Goal: Entertainment & Leisure: Consume media (video, audio)

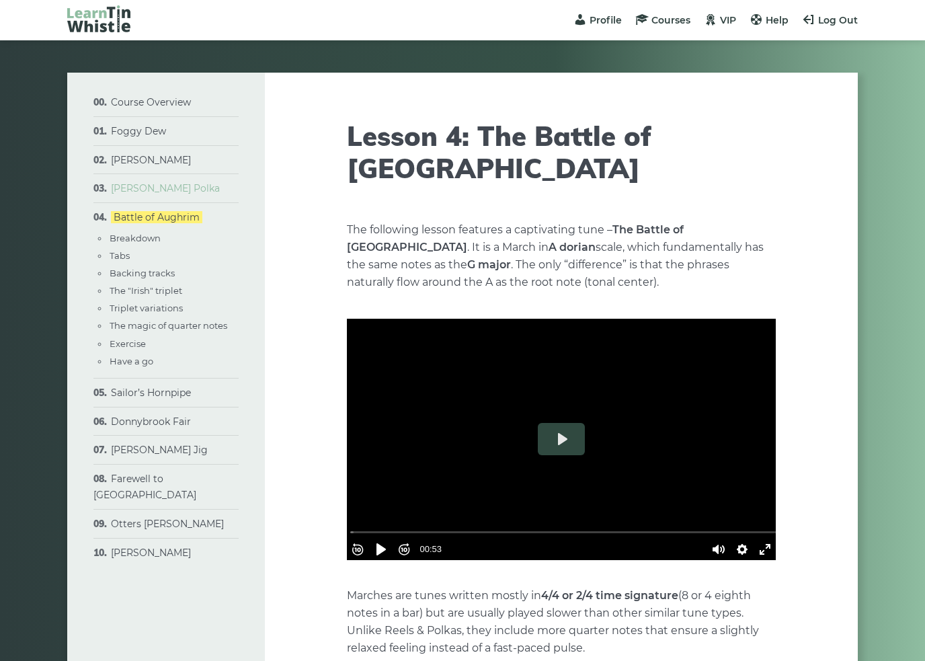
click at [191, 186] on link "[PERSON_NAME] Polka" at bounding box center [165, 188] width 109 height 12
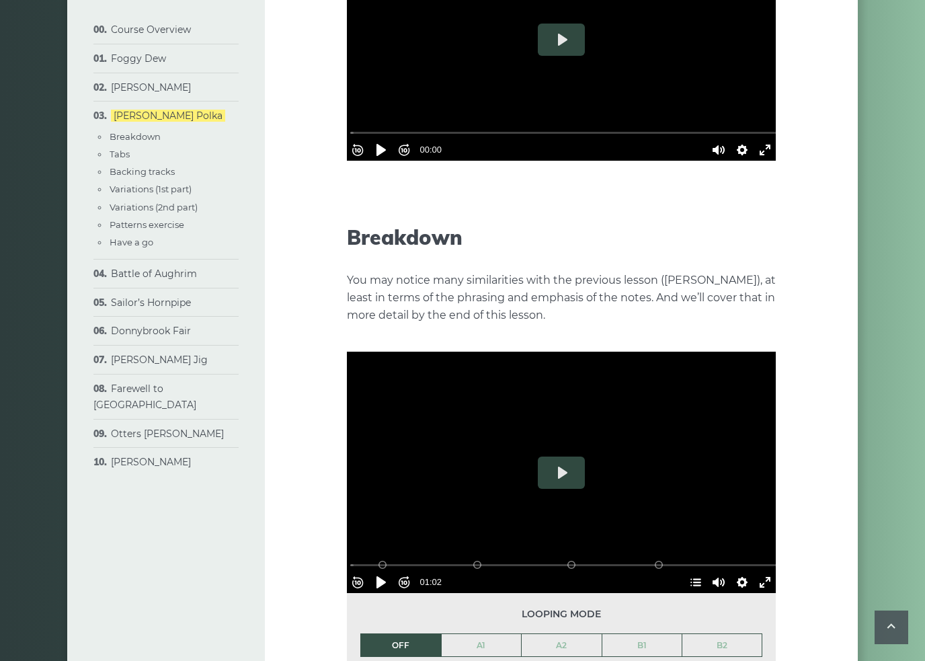
scroll to position [397, 0]
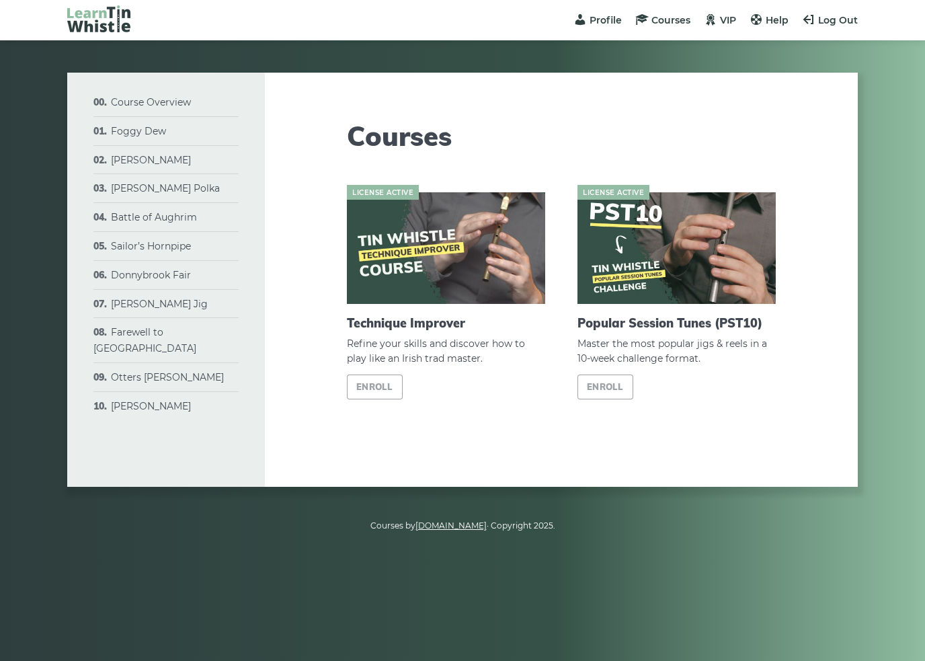
click at [638, 317] on h2 "Popular Session Tunes (PST10)" at bounding box center [677, 323] width 198 height 15
click at [615, 379] on link "Enroll" at bounding box center [606, 387] width 56 height 25
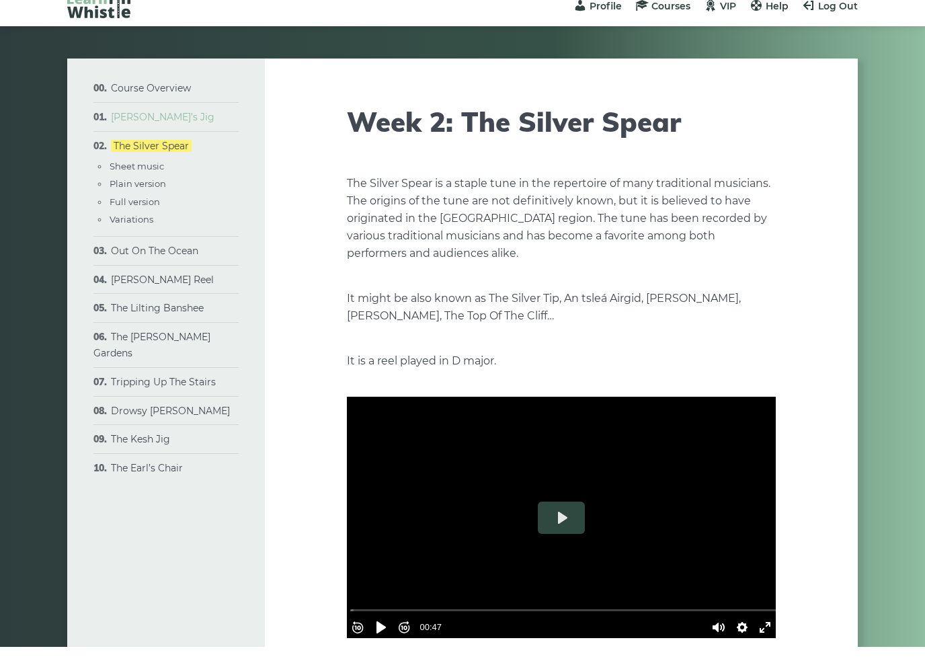
click at [121, 125] on link "[PERSON_NAME]’s Jig" at bounding box center [163, 131] width 104 height 12
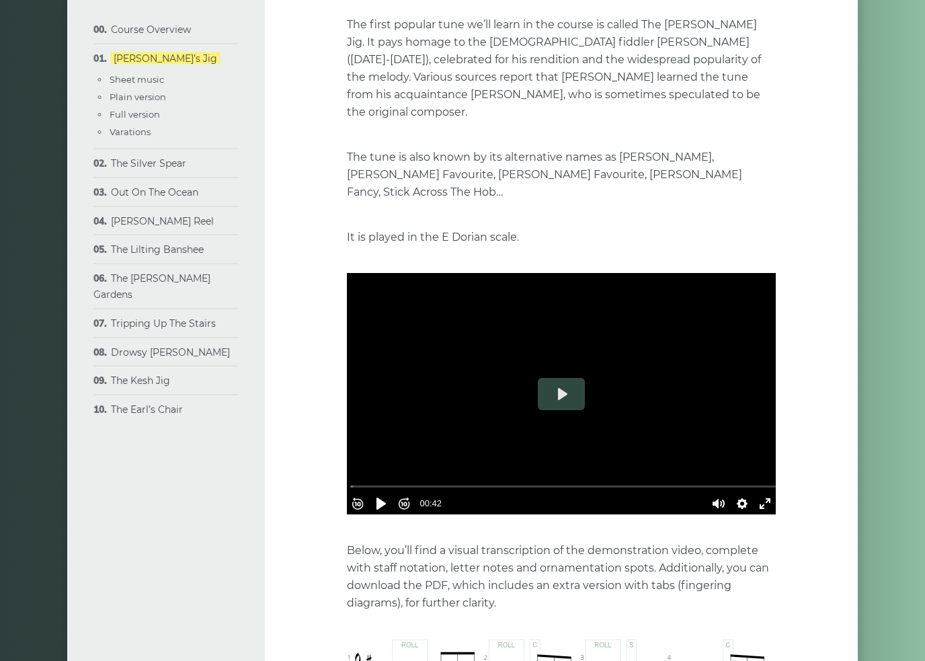
scroll to position [195, 0]
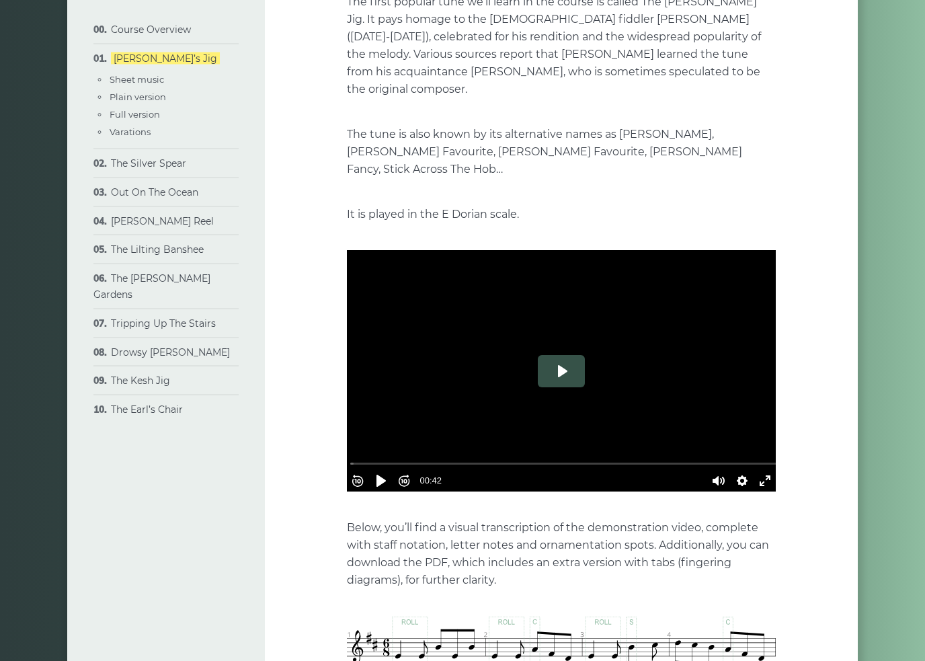
click at [568, 356] on button "Play" at bounding box center [561, 372] width 47 height 32
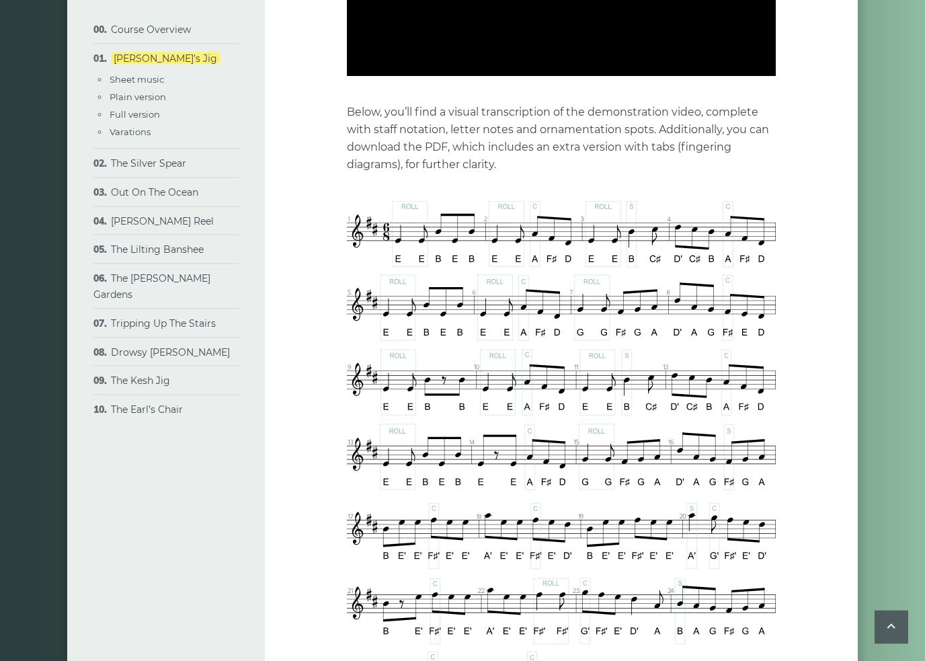
scroll to position [623, 0]
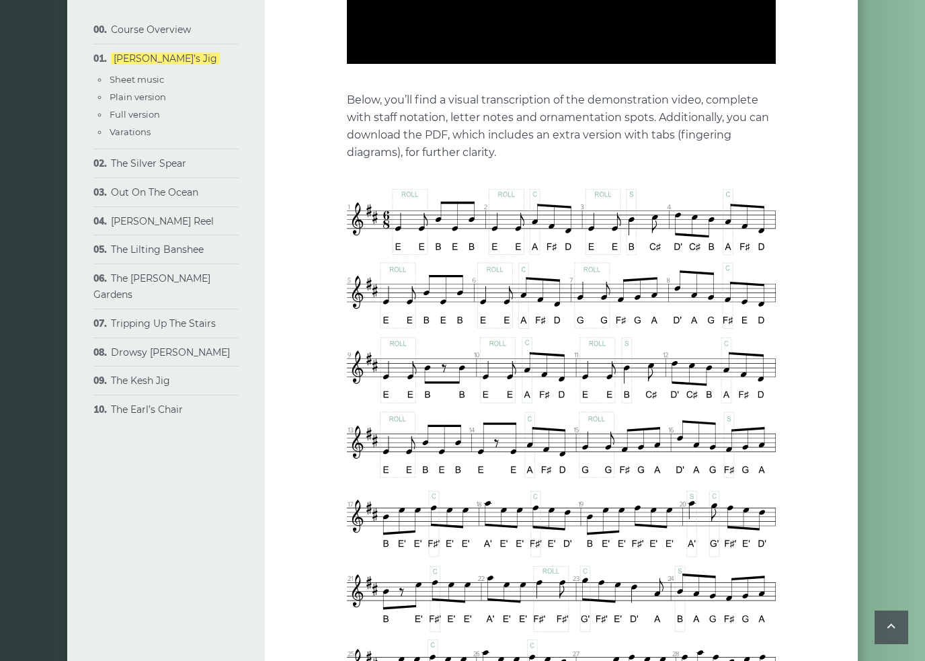
type input "*****"
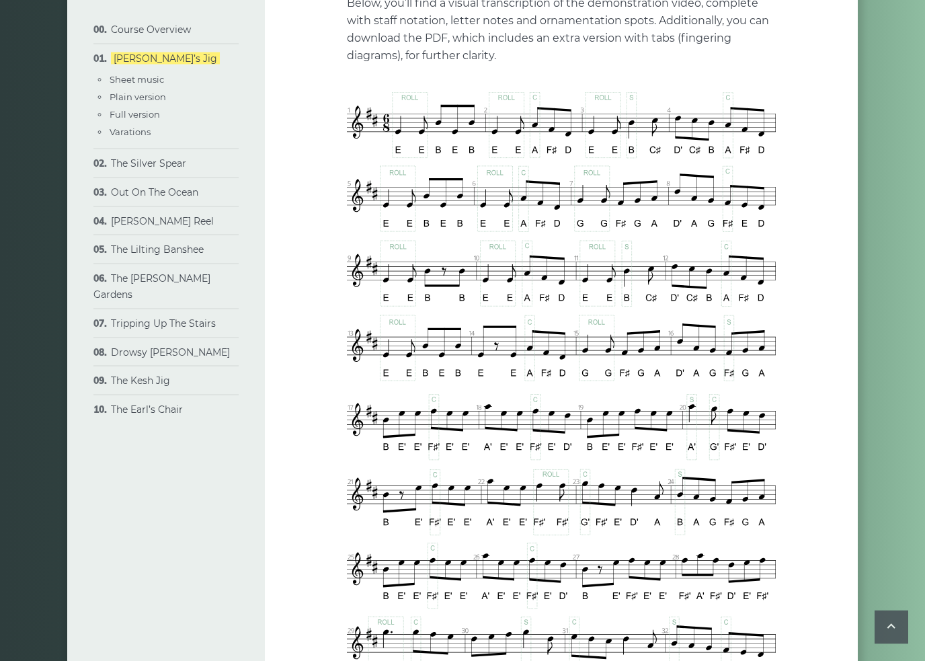
scroll to position [769, 0]
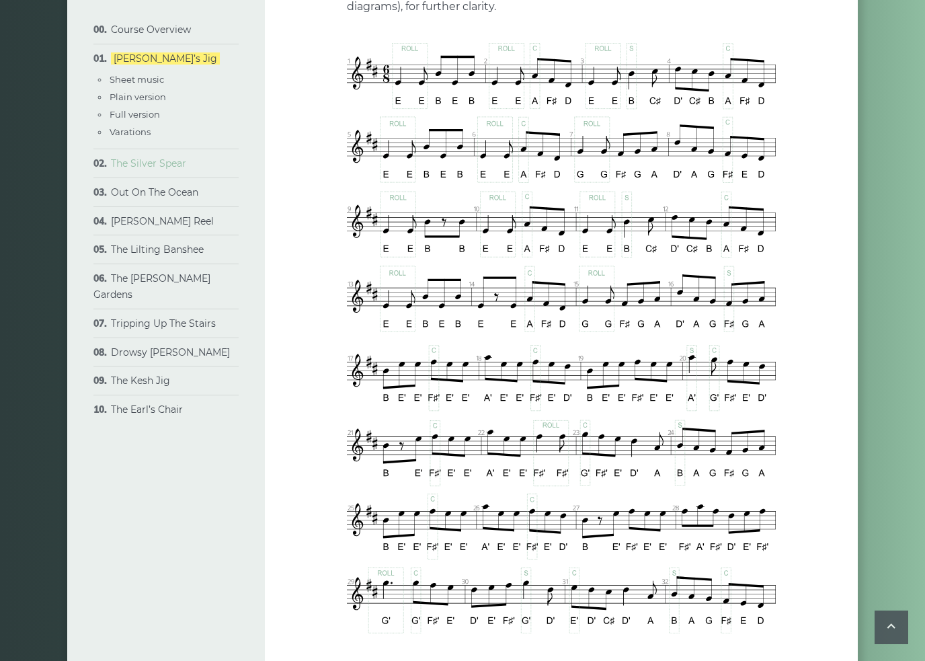
click at [156, 161] on link "The Silver Spear" at bounding box center [148, 163] width 75 height 12
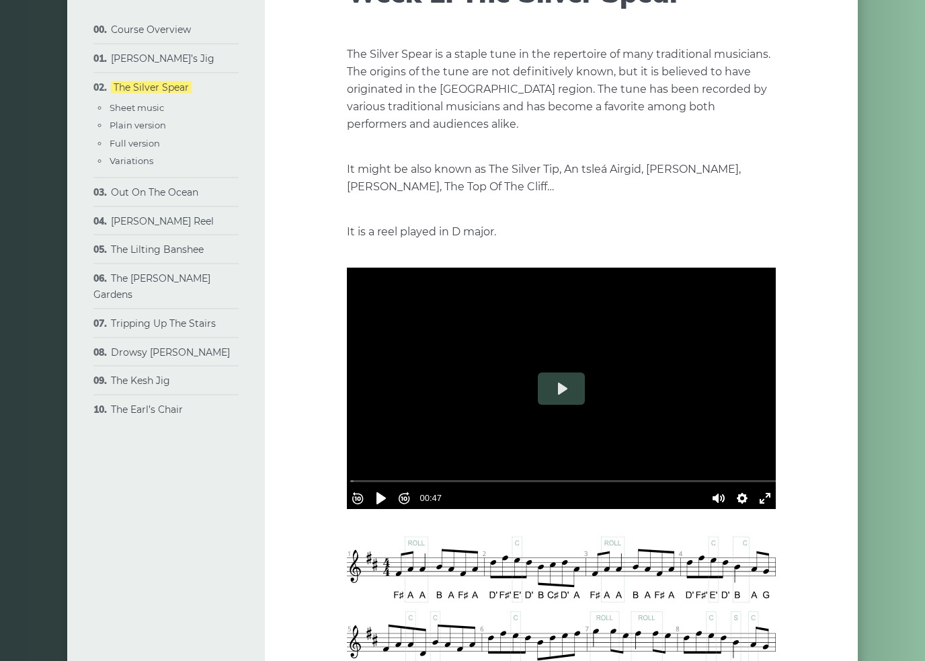
scroll to position [143, 0]
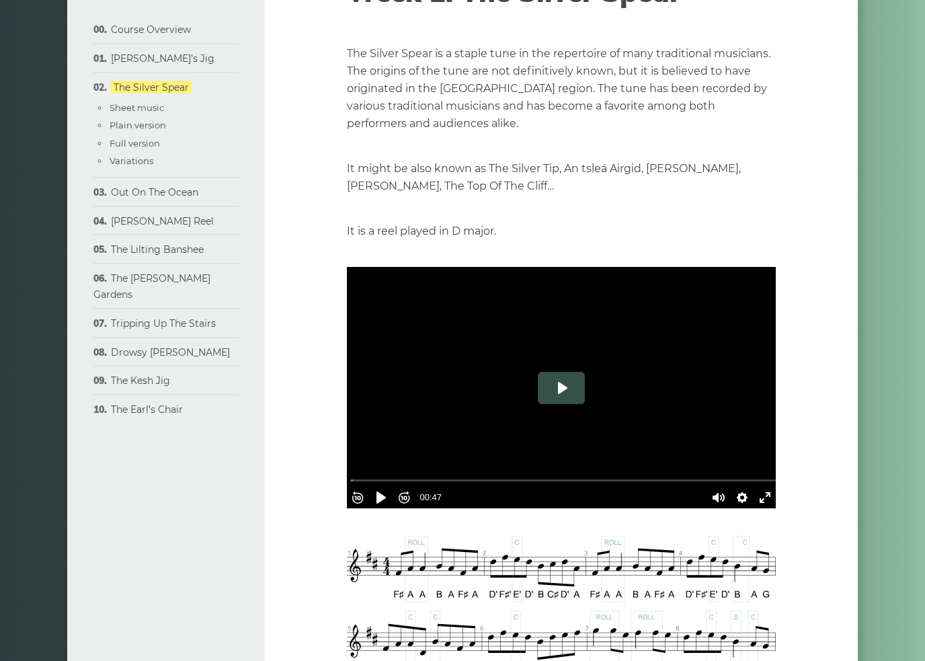
click at [575, 404] on button "Play" at bounding box center [561, 389] width 47 height 32
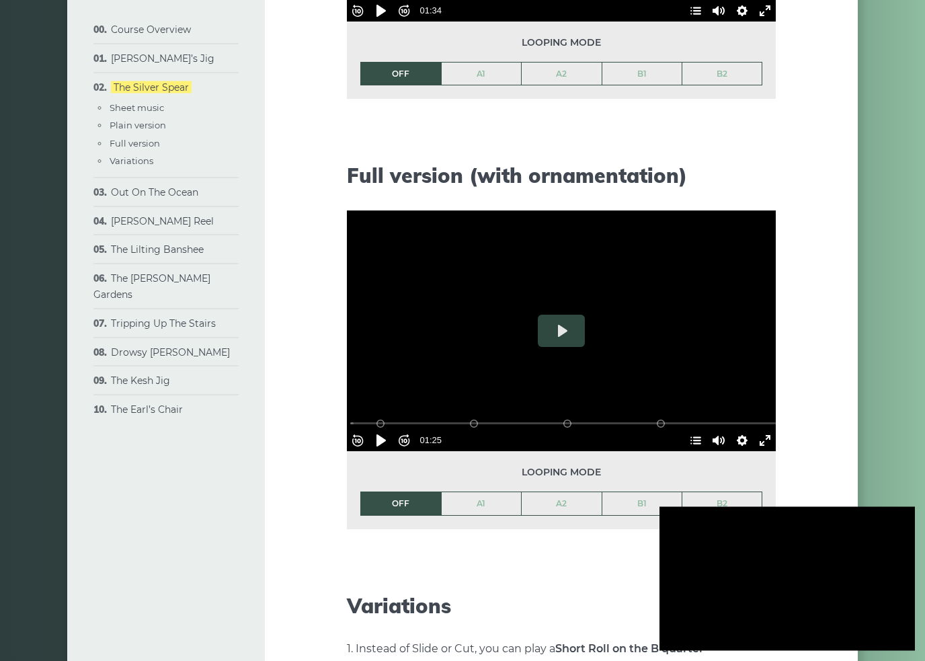
scroll to position [1675, 0]
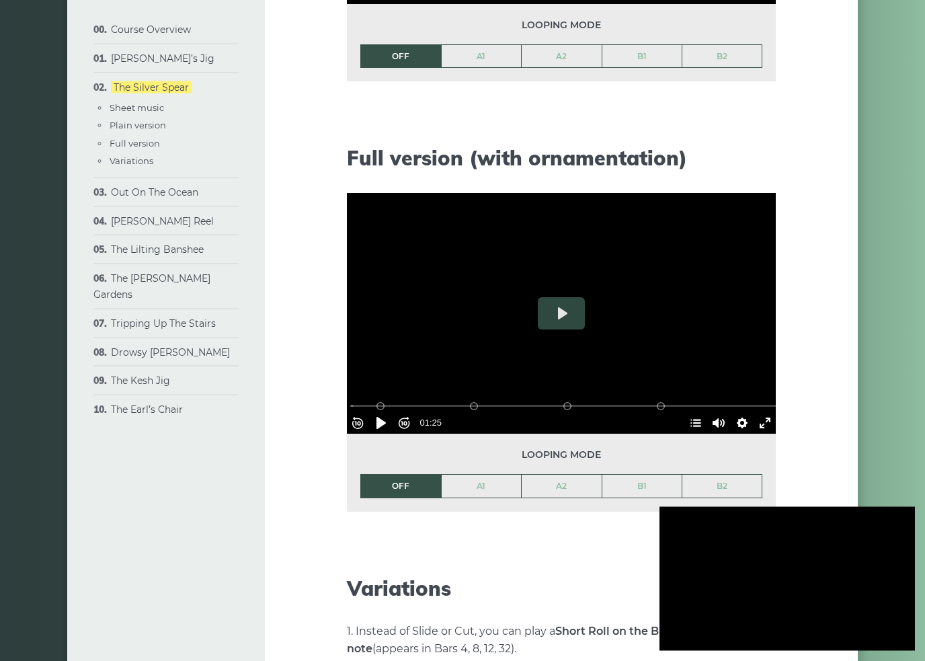
type input "***"
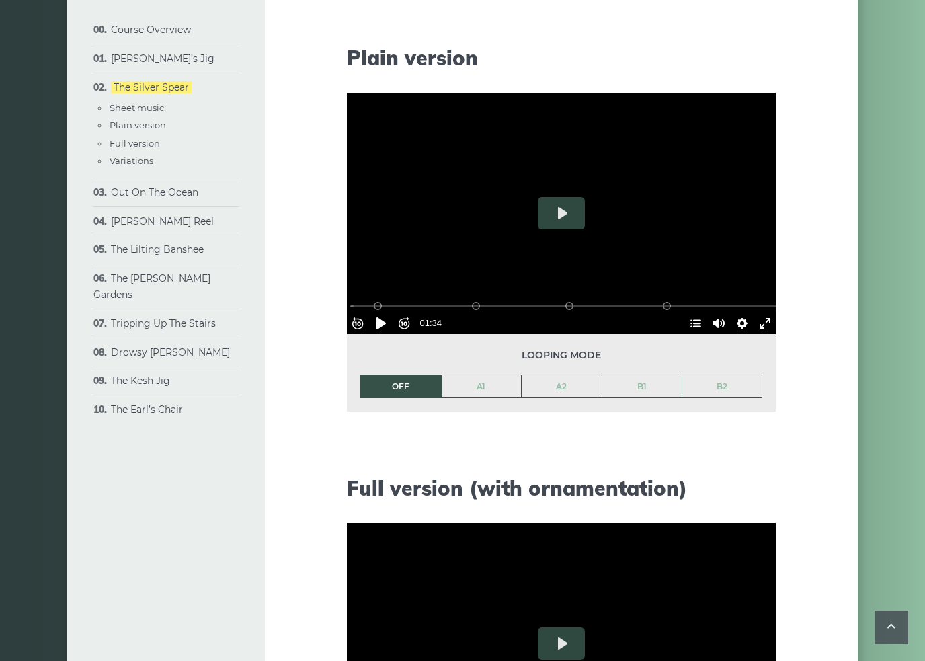
scroll to position [1293, 0]
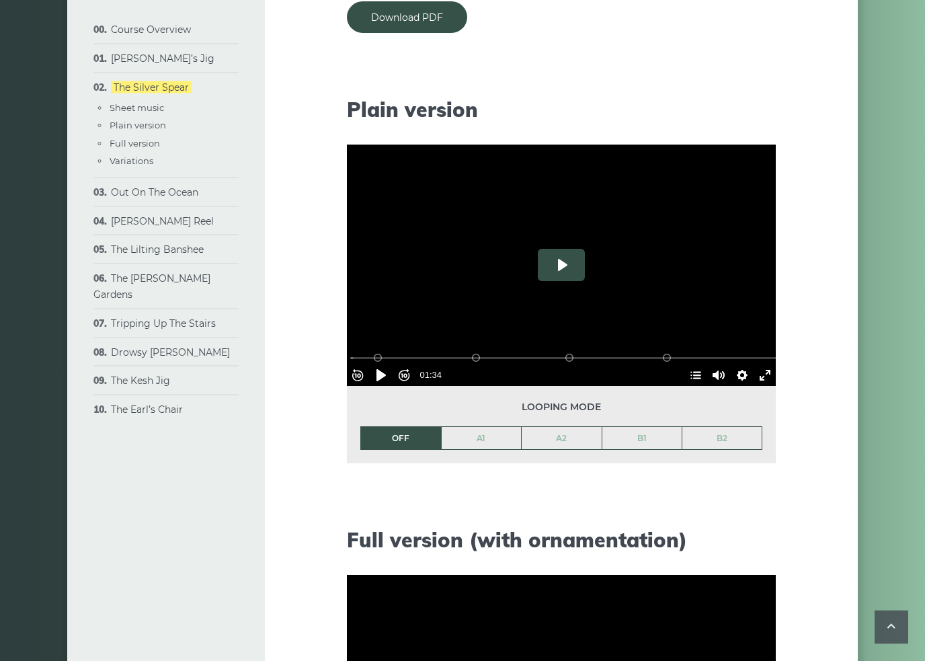
click at [572, 266] on button "Play" at bounding box center [561, 265] width 47 height 32
click at [489, 432] on link "A1" at bounding box center [482, 439] width 80 height 23
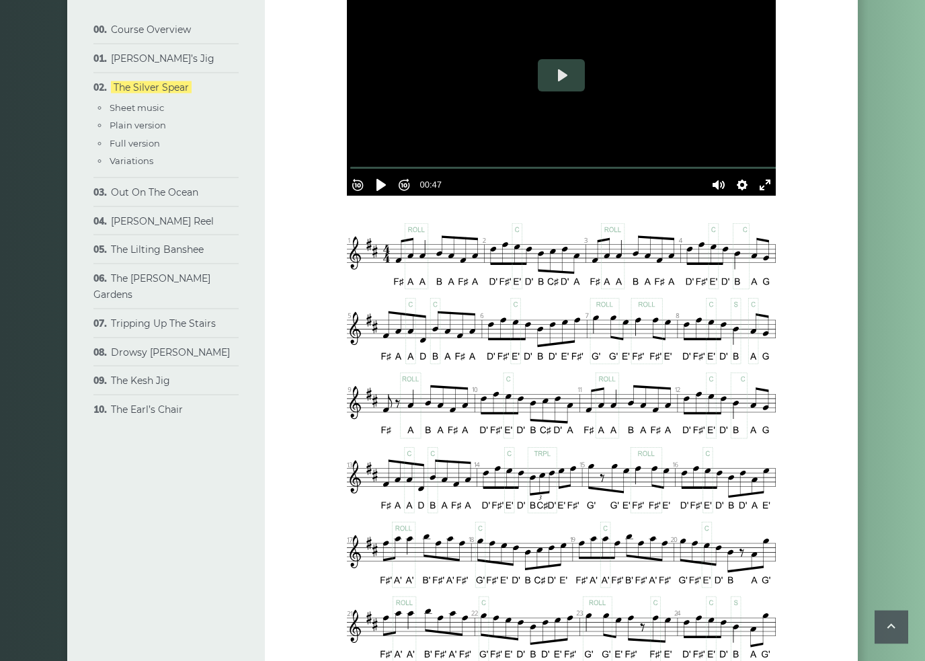
scroll to position [444, 0]
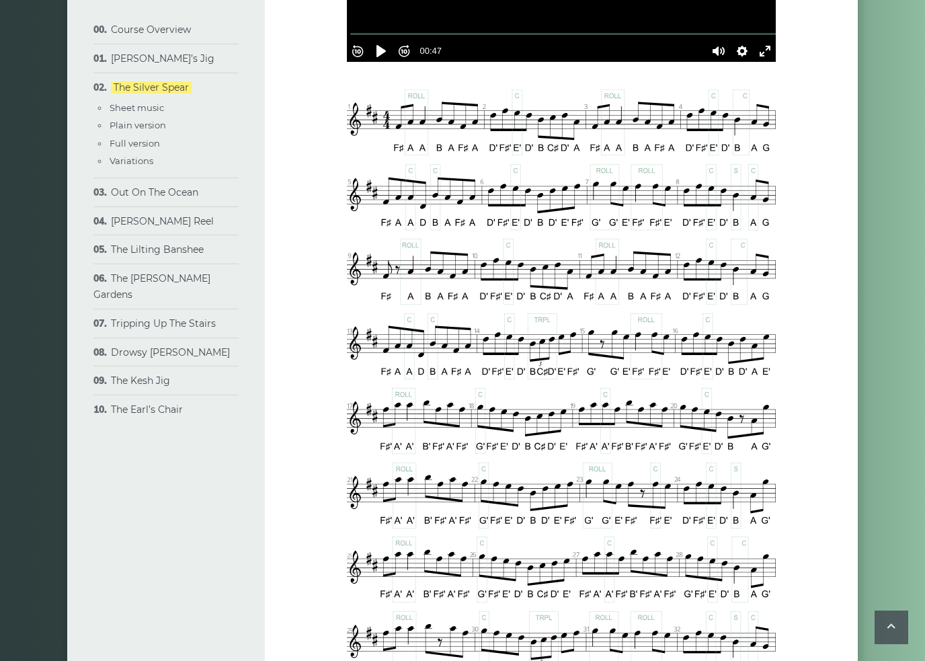
scroll to position [594, 0]
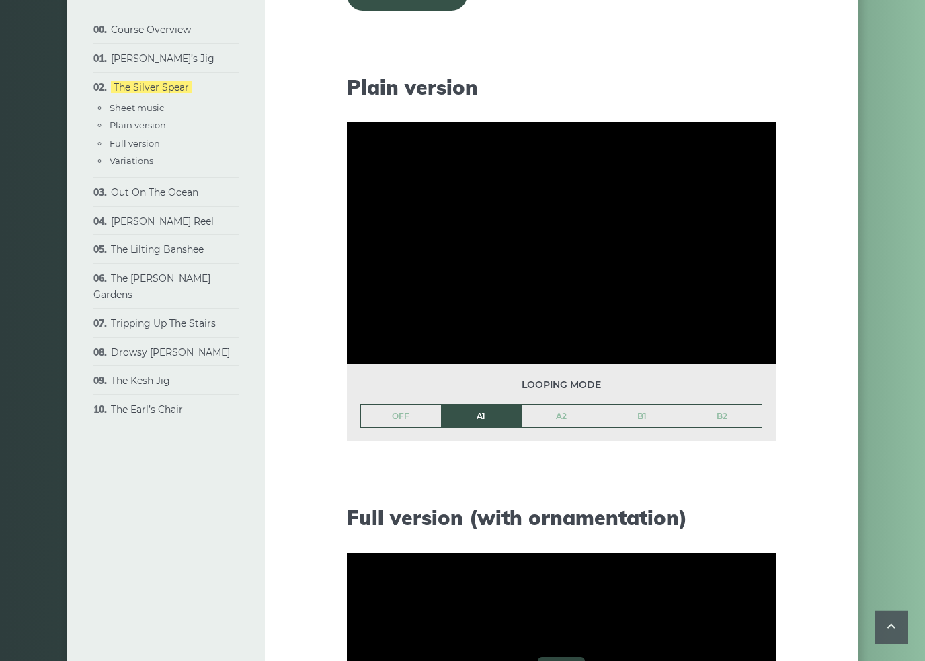
scroll to position [1342, 0]
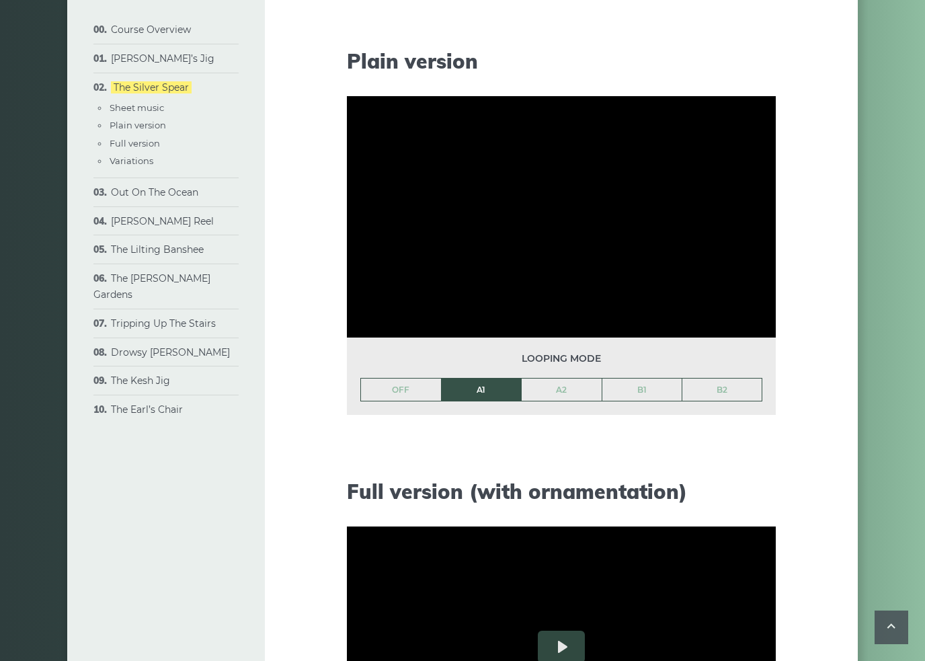
click at [882, 524] on div "Course Overview Approach & methodology Prerequisites Lessons structure Video co…" at bounding box center [462, 363] width 925 height 3264
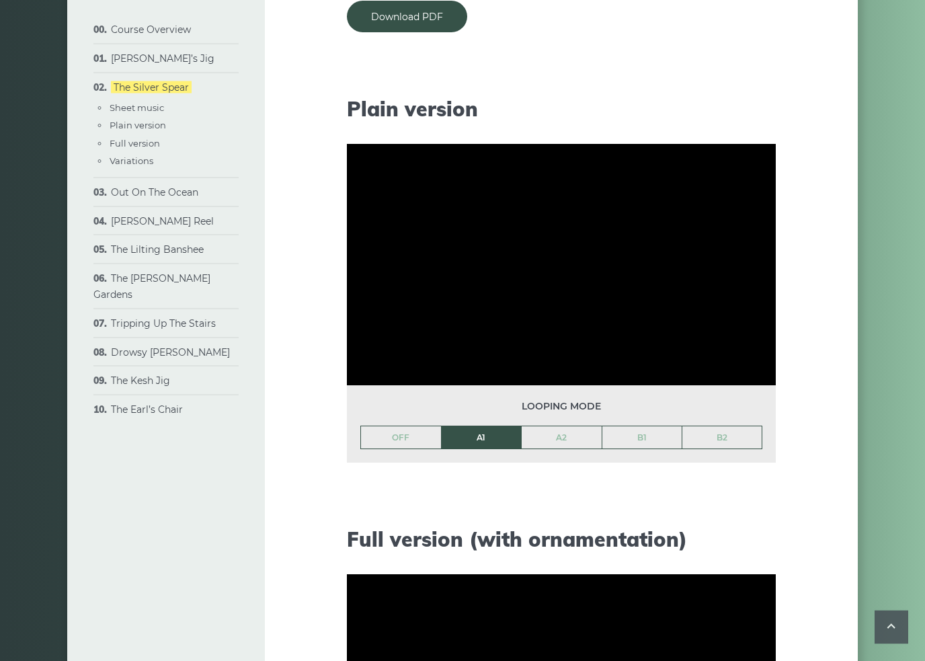
scroll to position [1247, 0]
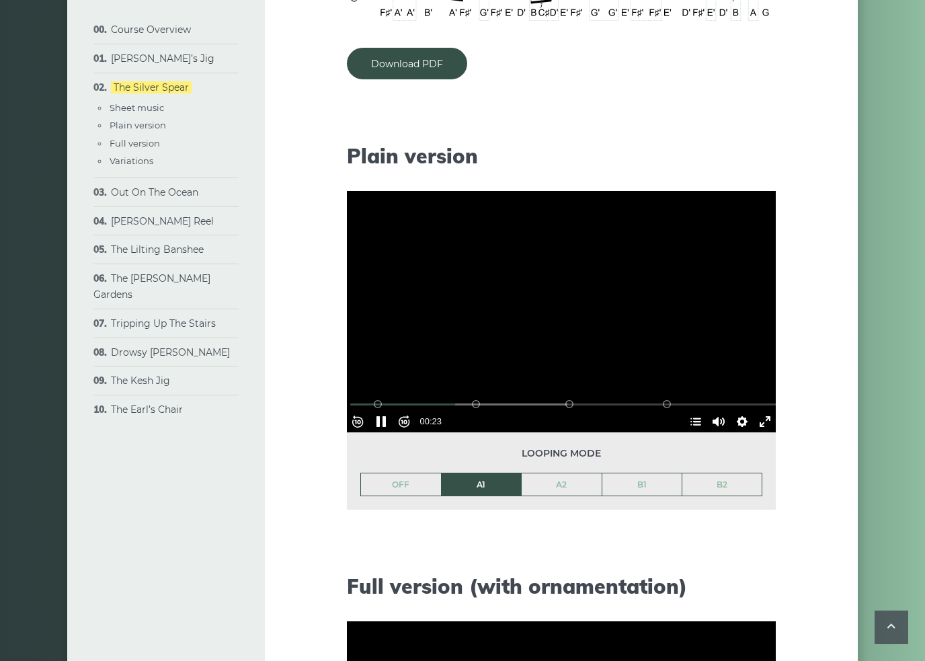
click at [664, 323] on div at bounding box center [561, 311] width 429 height 241
click at [639, 321] on div at bounding box center [561, 311] width 429 height 241
click at [380, 423] on button "Pause Play" at bounding box center [382, 422] width 22 height 22
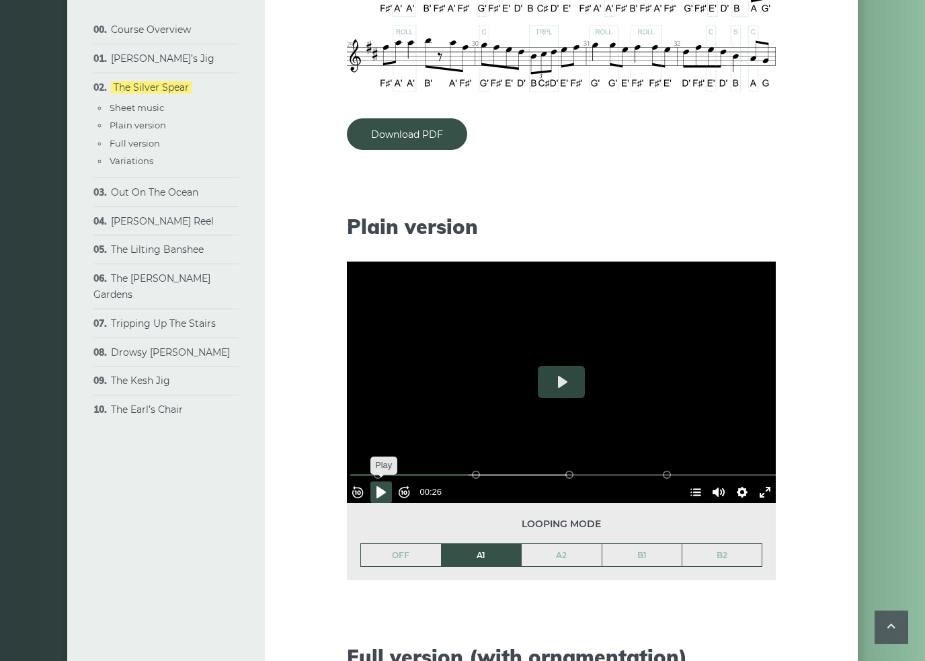
scroll to position [1202, 0]
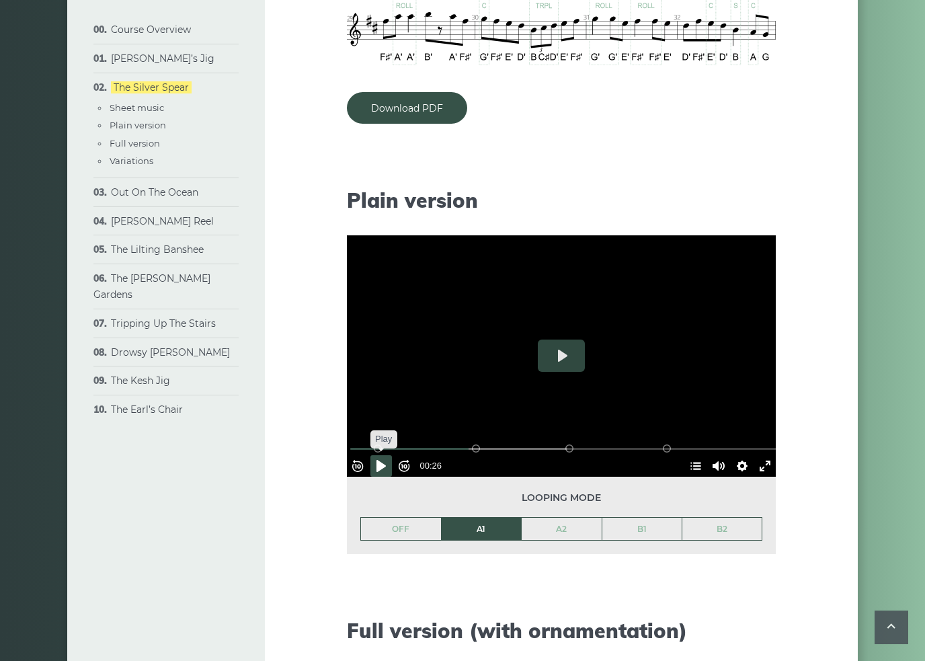
click at [386, 461] on button "Pause Play" at bounding box center [382, 466] width 22 height 22
click at [387, 469] on button "Pause Play" at bounding box center [382, 466] width 22 height 22
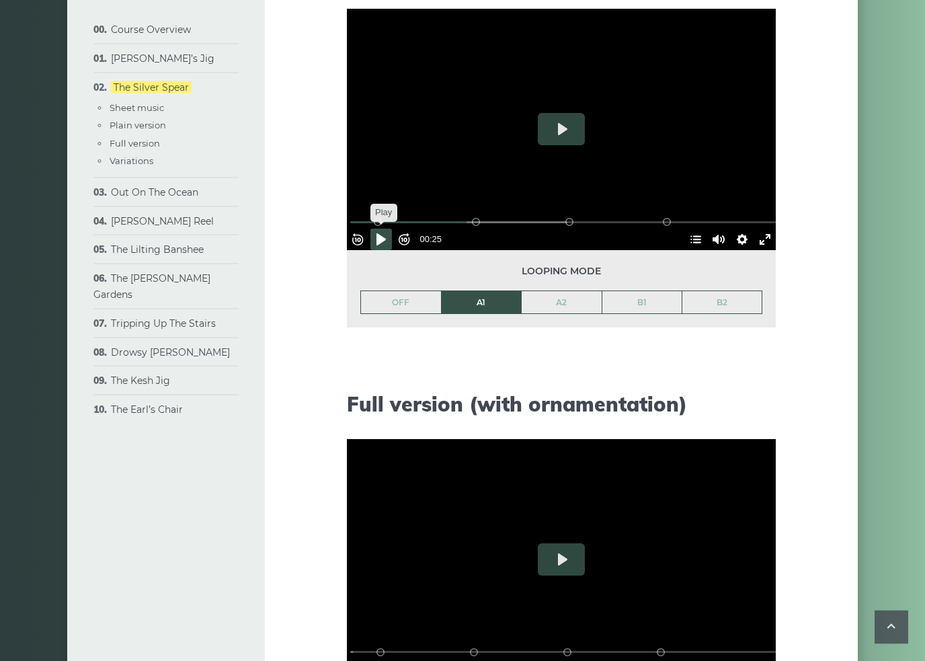
scroll to position [1384, 0]
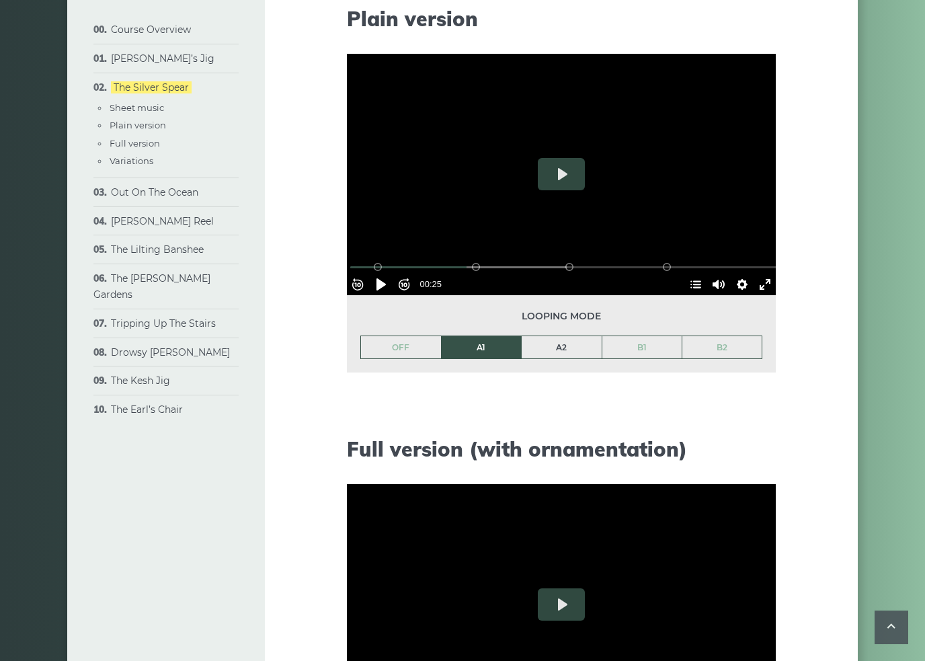
click at [577, 344] on link "A2" at bounding box center [562, 347] width 80 height 23
click at [387, 274] on button "Pause Play" at bounding box center [382, 285] width 22 height 22
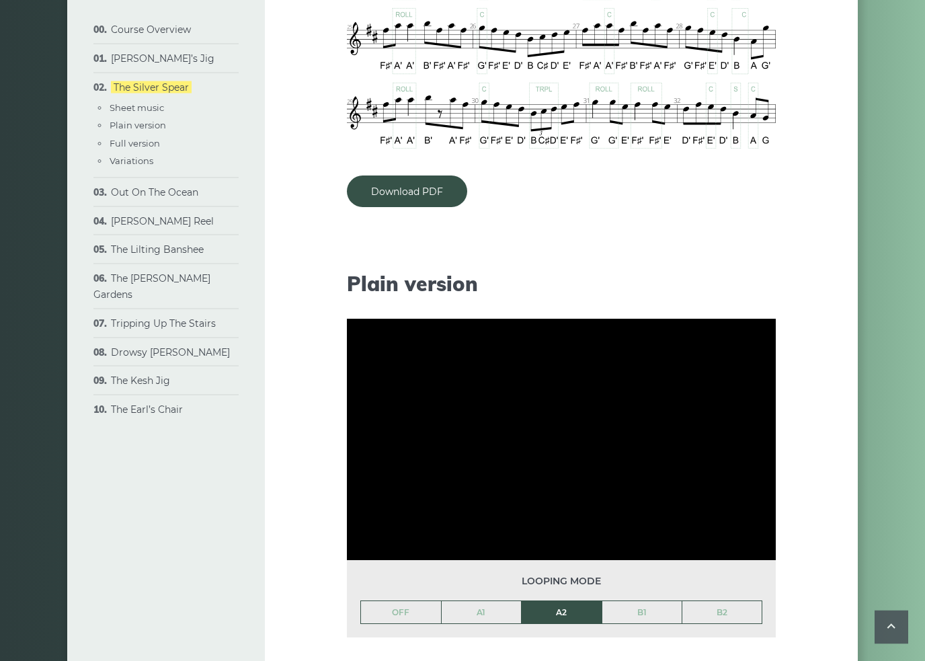
scroll to position [1172, 0]
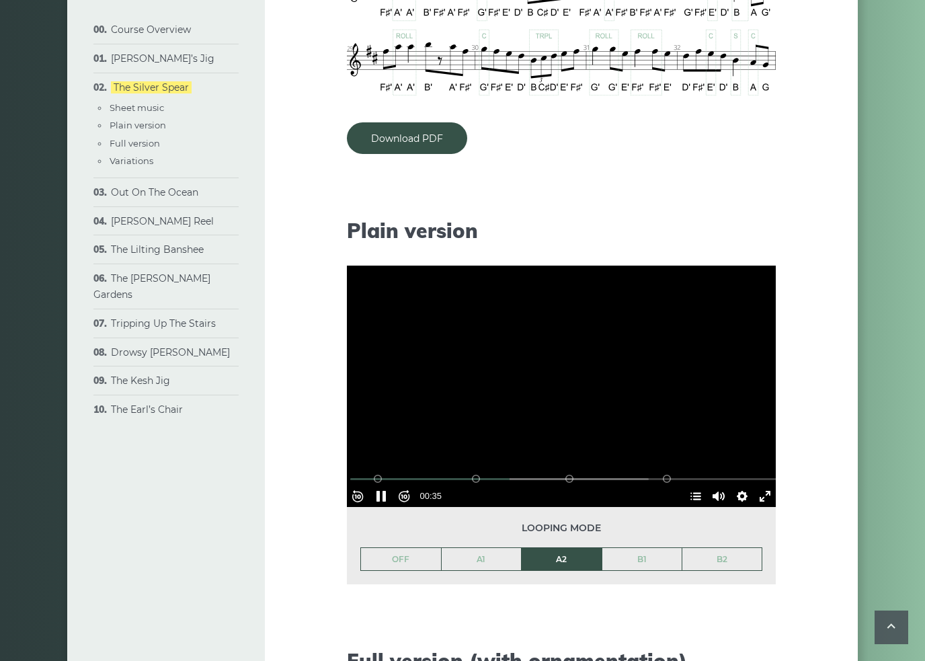
click at [390, 490] on button "Pause Play" at bounding box center [382, 497] width 22 height 22
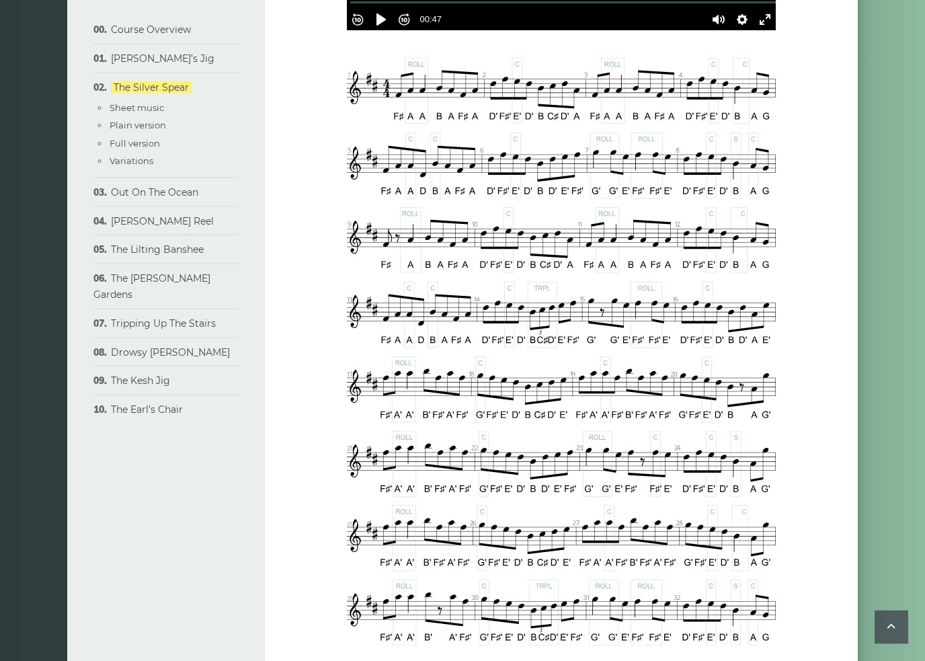
scroll to position [617, 0]
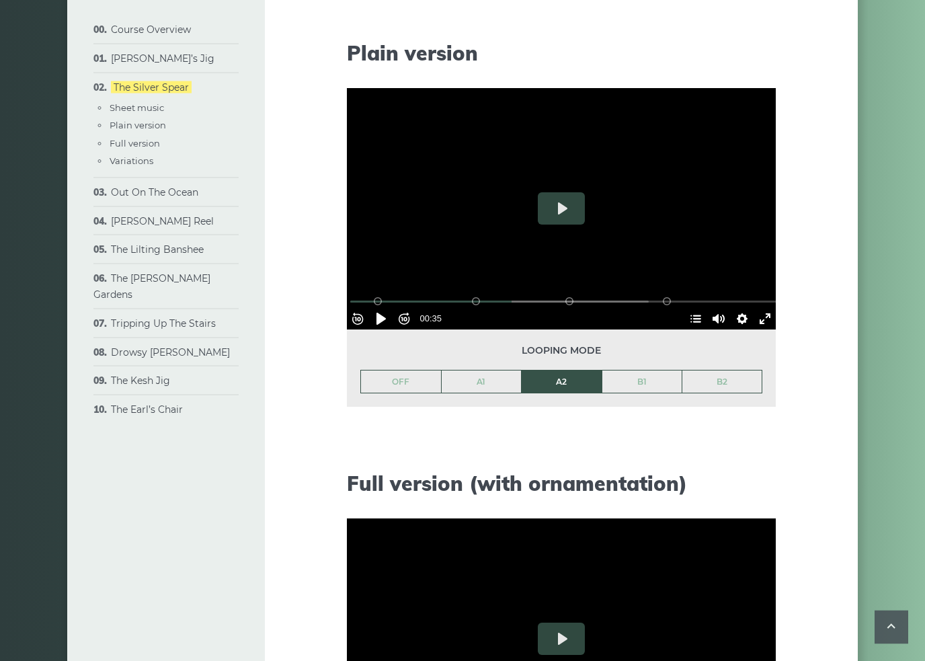
scroll to position [1486, 0]
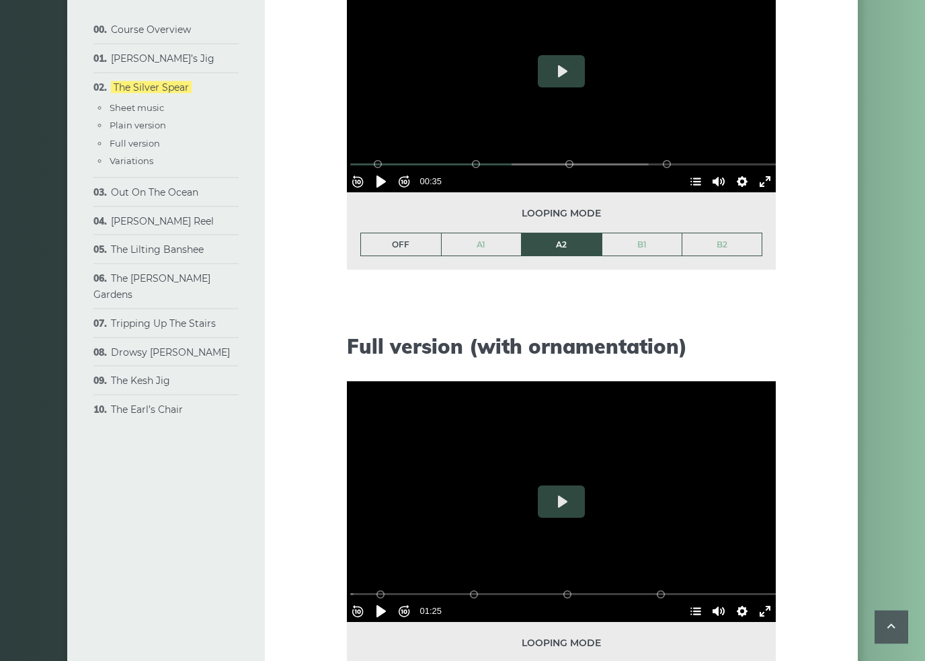
click at [404, 253] on link "OFF" at bounding box center [401, 245] width 80 height 23
click at [387, 184] on button "Pause Play" at bounding box center [382, 182] width 22 height 22
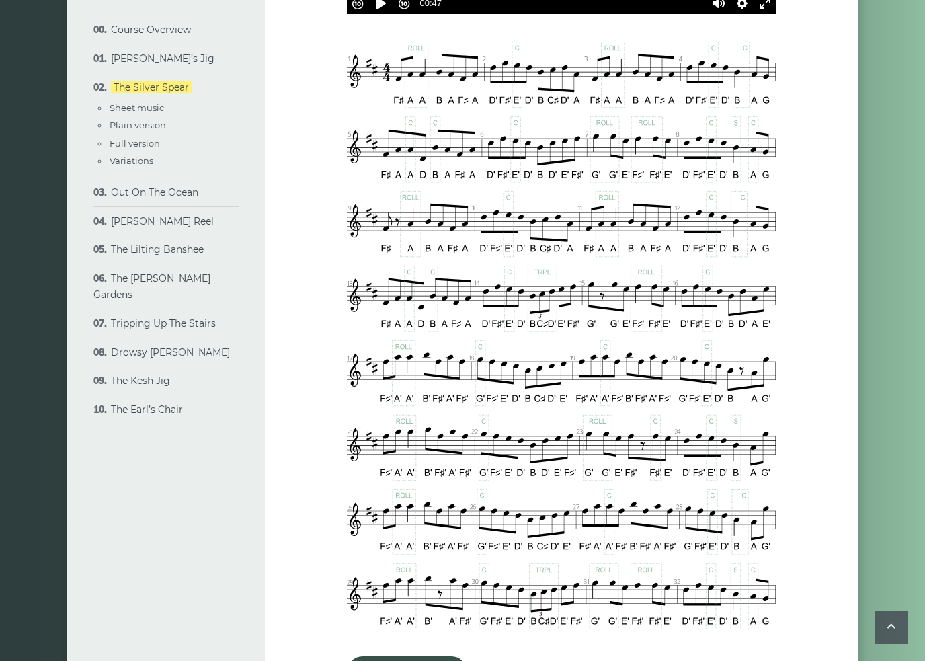
type input "***"
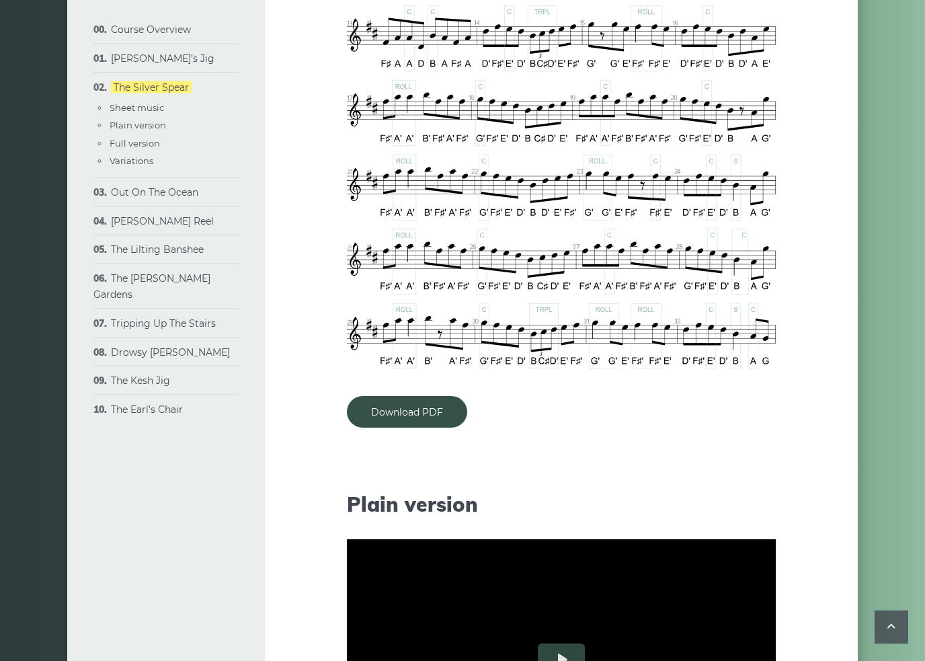
scroll to position [899, 0]
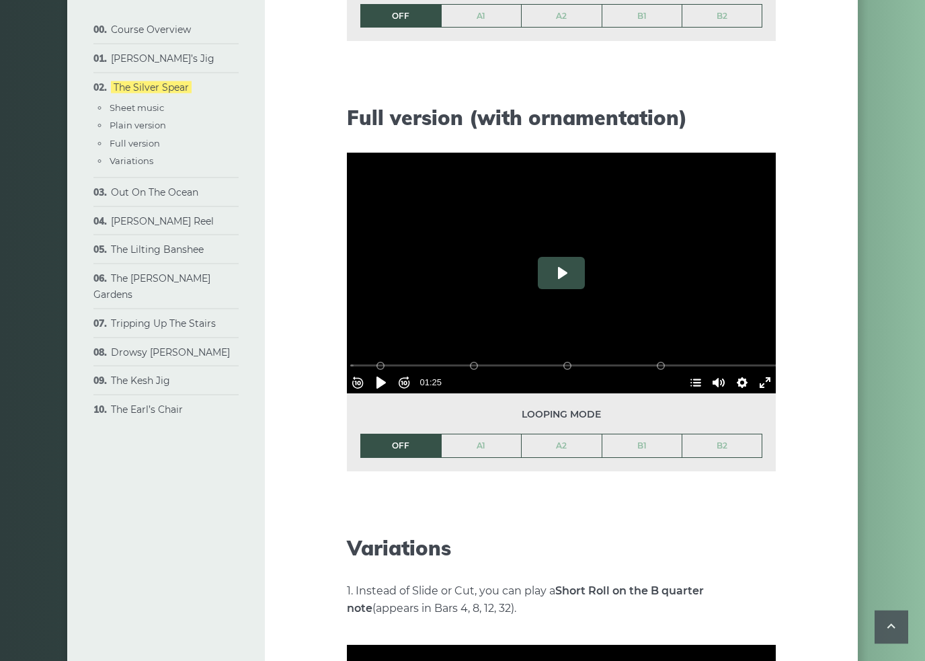
click at [576, 280] on button "Play" at bounding box center [561, 274] width 47 height 32
type input "***"
